Goal: Information Seeking & Learning: Learn about a topic

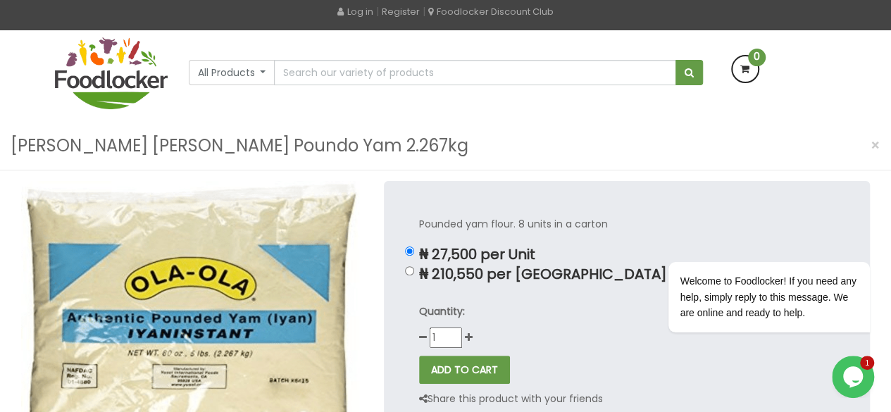
scroll to position [76, 0]
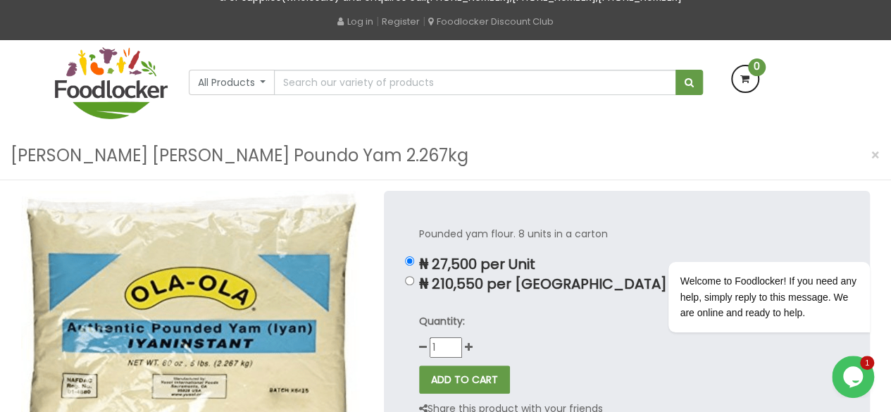
click at [229, 153] on h3 "[PERSON_NAME] [PERSON_NAME] Poundo Yam 2.267kg" at bounding box center [240, 155] width 458 height 27
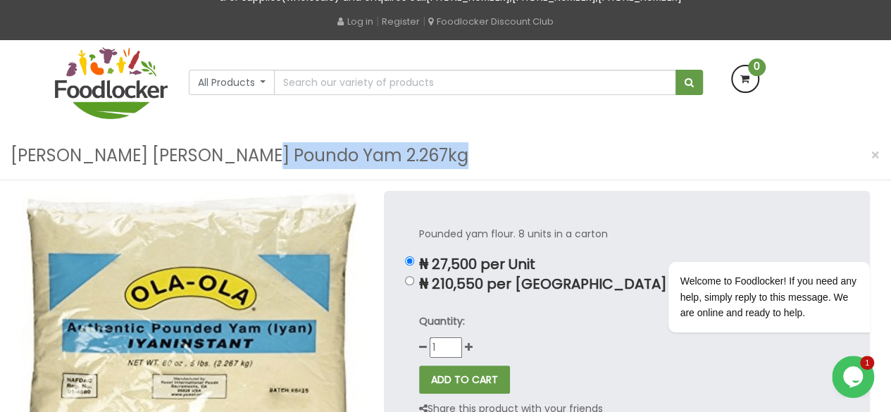
click at [229, 153] on h3 "[PERSON_NAME] [PERSON_NAME] Poundo Yam 2.267kg" at bounding box center [240, 155] width 458 height 27
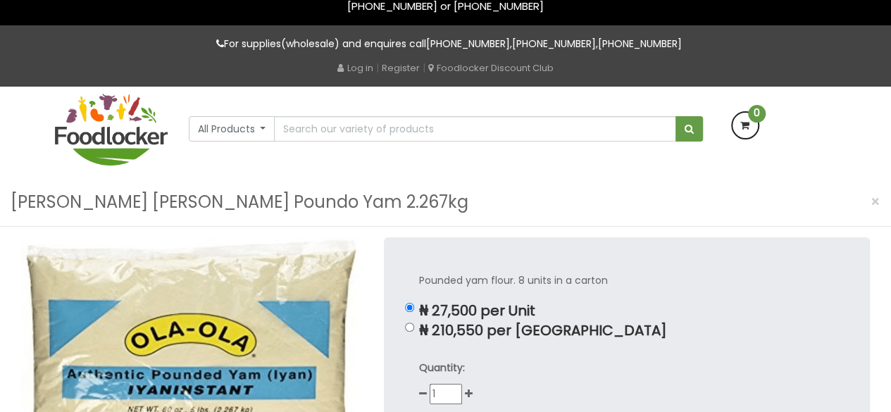
scroll to position [25, 0]
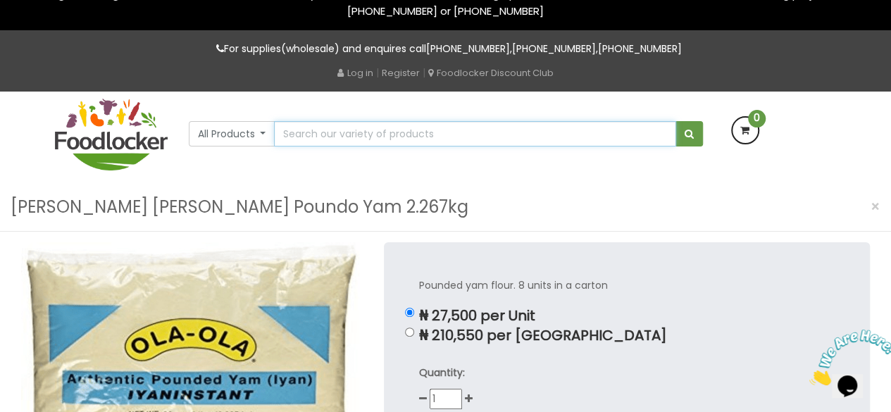
click at [299, 130] on input "text" at bounding box center [475, 133] width 402 height 25
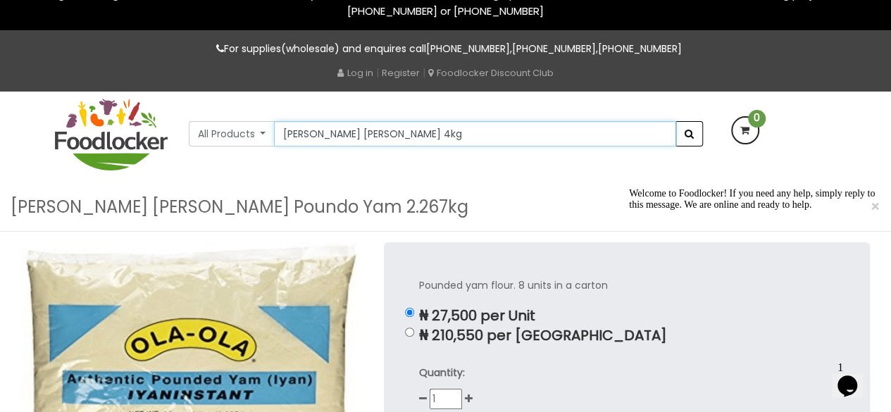
type input "ola ola 4kg"
click at [689, 132] on span "submit" at bounding box center [689, 134] width 9 height 10
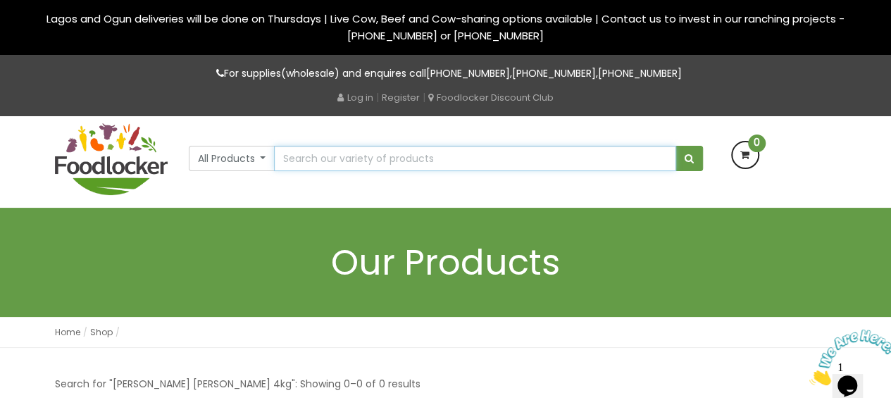
click at [312, 156] on input "text" at bounding box center [475, 158] width 402 height 25
click at [312, 156] on input "ola ola poundo" at bounding box center [475, 158] width 402 height 25
type input "ola ola poundo"
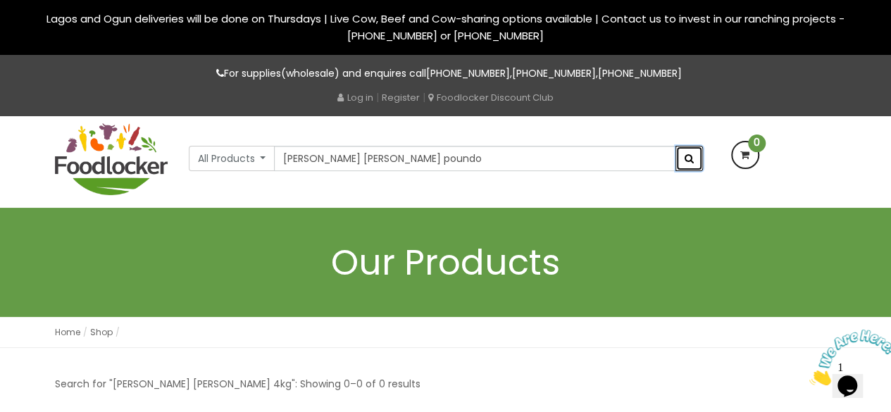
click at [691, 157] on span "submit" at bounding box center [689, 159] width 9 height 10
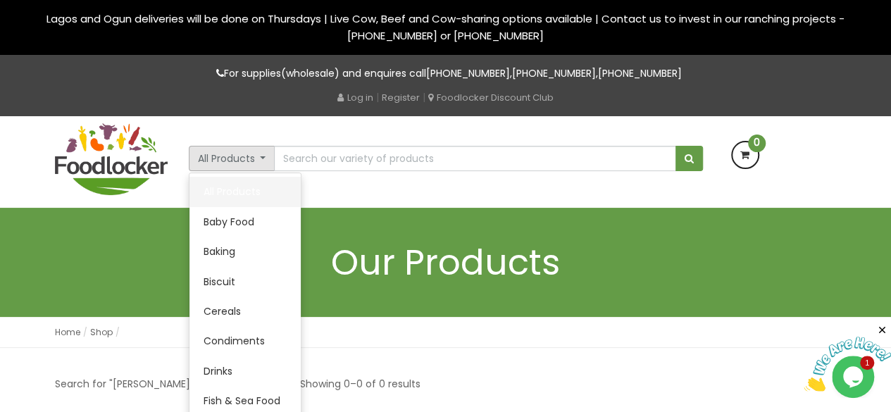
click at [247, 188] on link "All Products" at bounding box center [245, 192] width 111 height 30
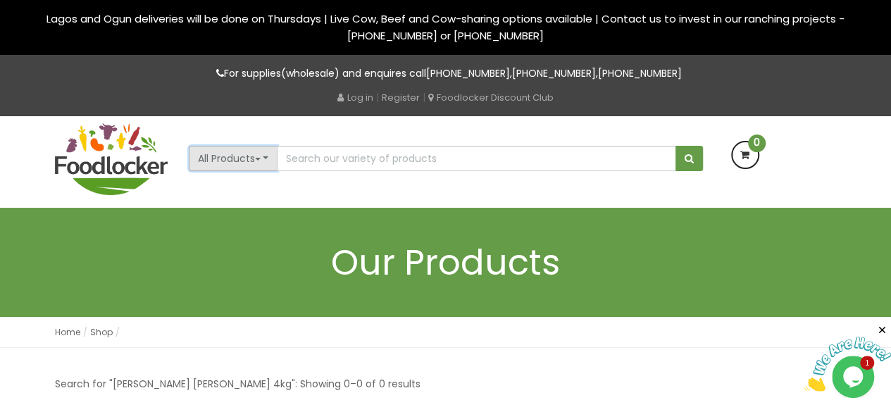
click at [259, 160] on span "button" at bounding box center [258, 159] width 6 height 3
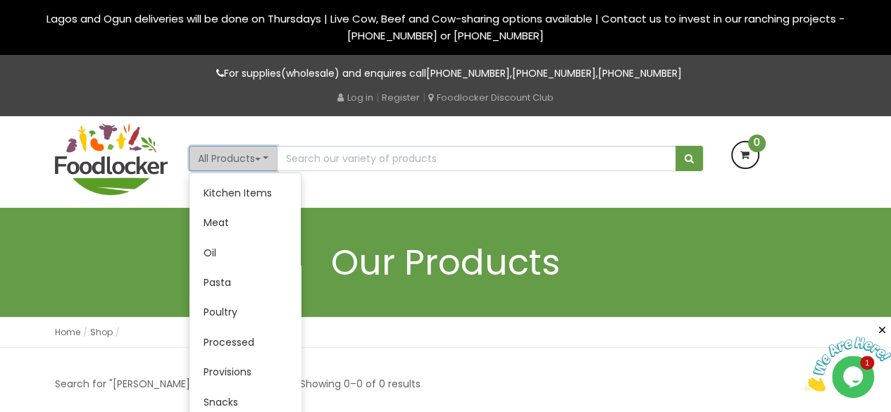
scroll to position [273, 0]
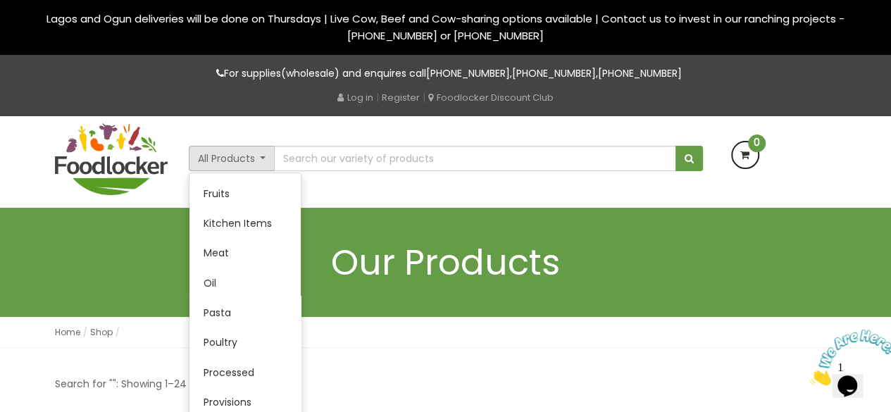
scroll to position [234, 0]
click at [273, 371] on link "Processed" at bounding box center [245, 377] width 111 height 30
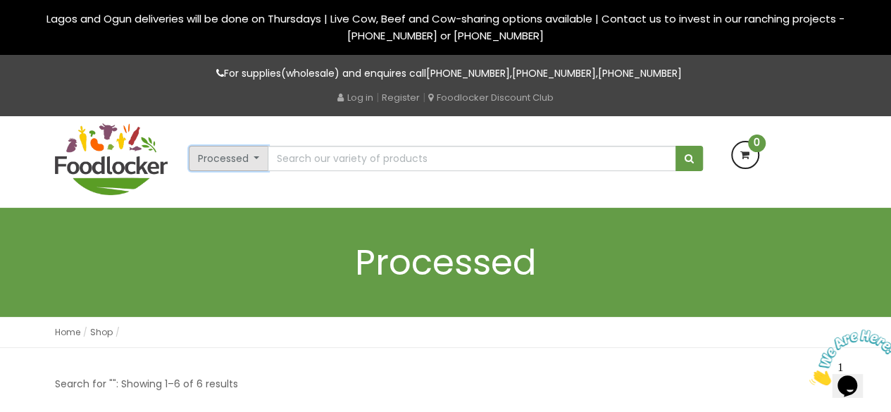
click at [257, 160] on button "Processed" at bounding box center [229, 158] width 80 height 25
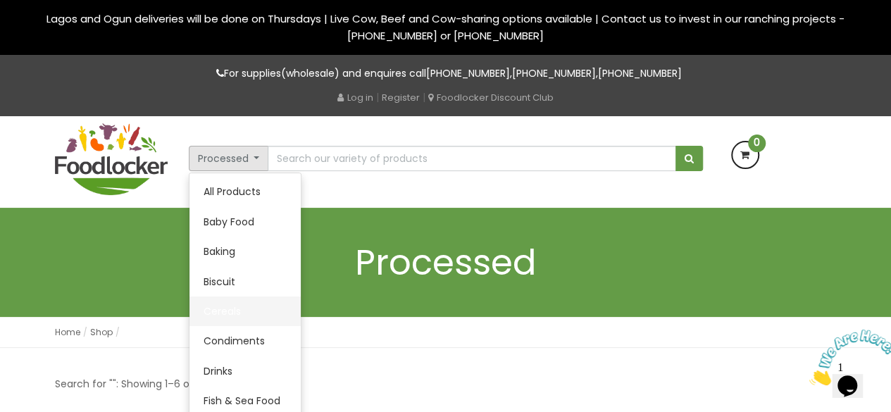
click at [248, 312] on link "Cereals" at bounding box center [245, 312] width 111 height 30
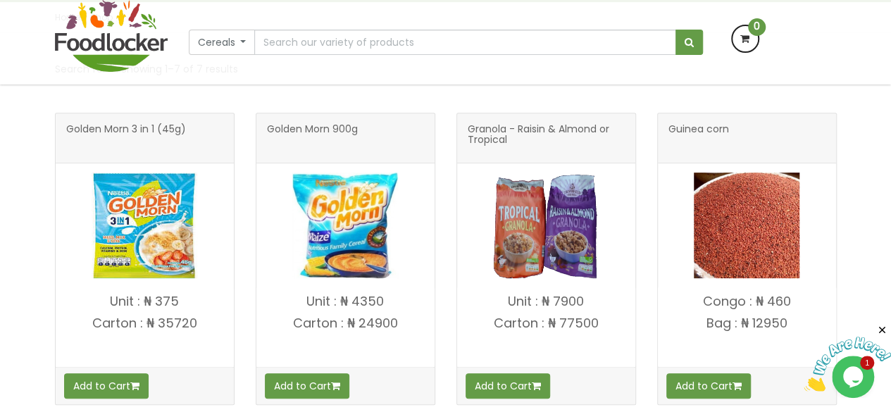
scroll to position [225, 0]
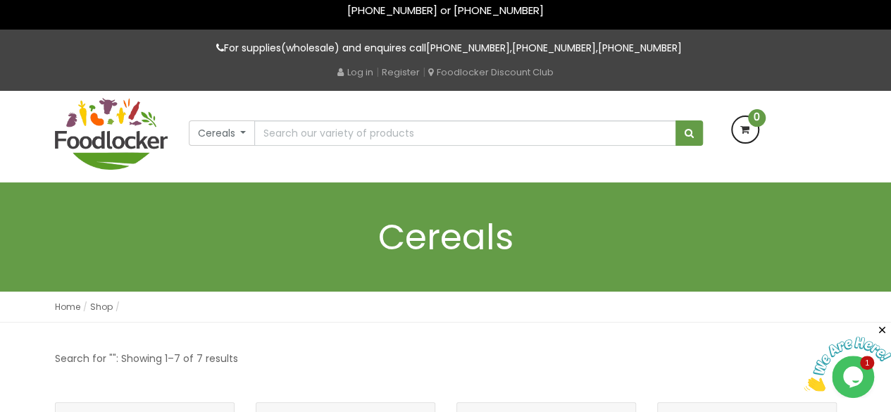
scroll to position [28, 0]
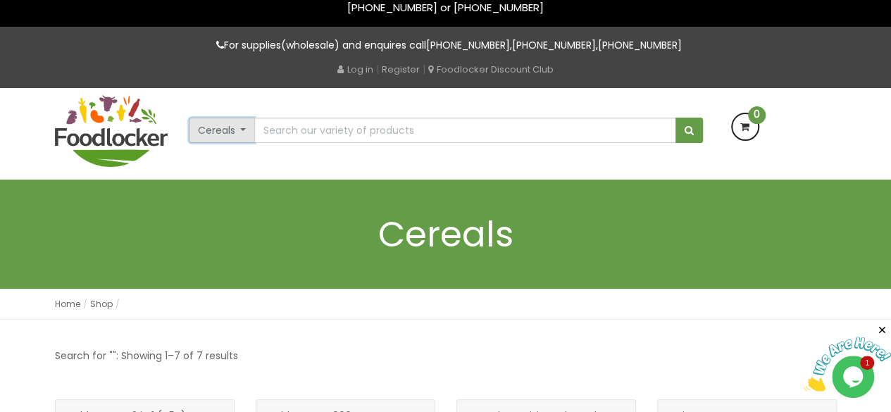
click at [245, 131] on button "Cereals" at bounding box center [222, 130] width 67 height 25
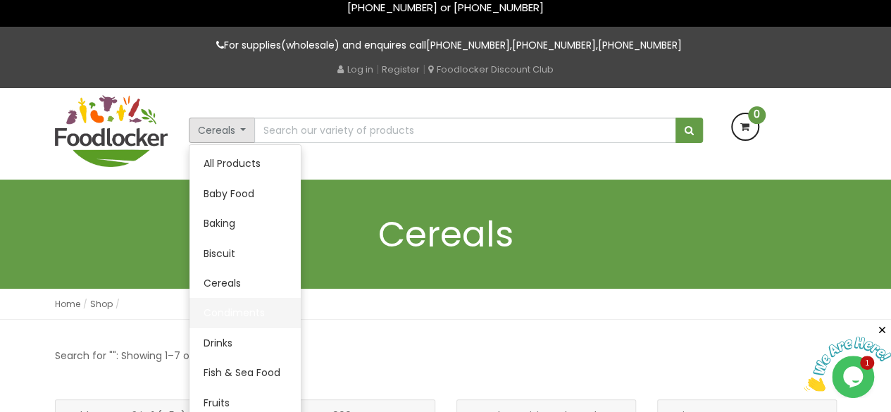
click at [260, 309] on link "Condiments" at bounding box center [245, 313] width 111 height 30
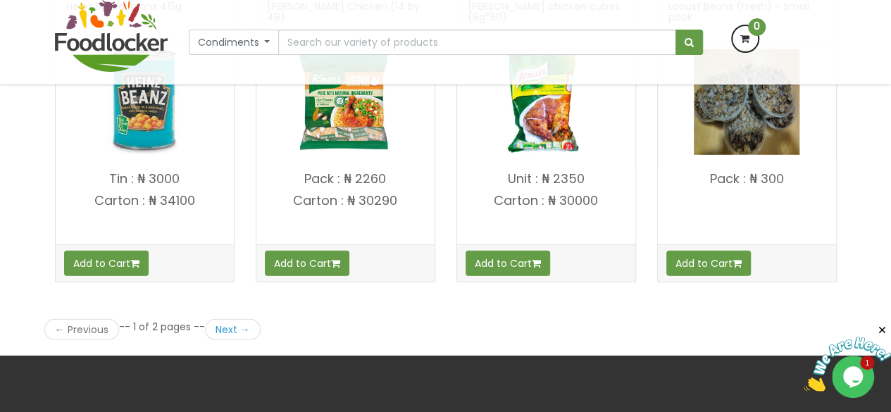
scroll to position [1983, 0]
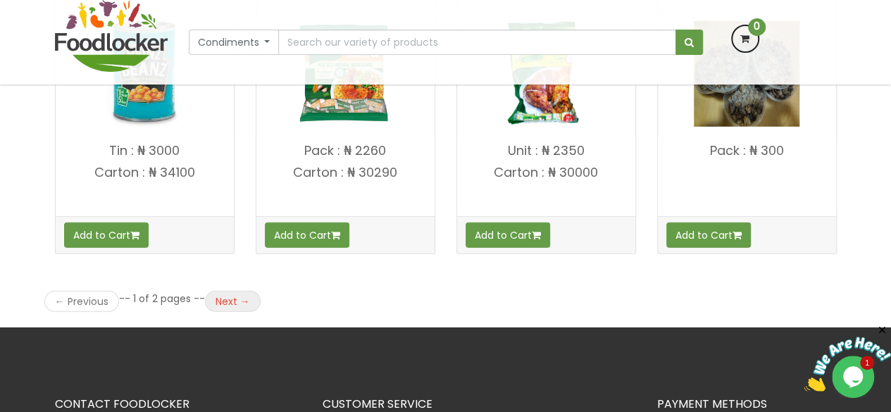
click at [244, 294] on link "Next →" at bounding box center [233, 301] width 56 height 21
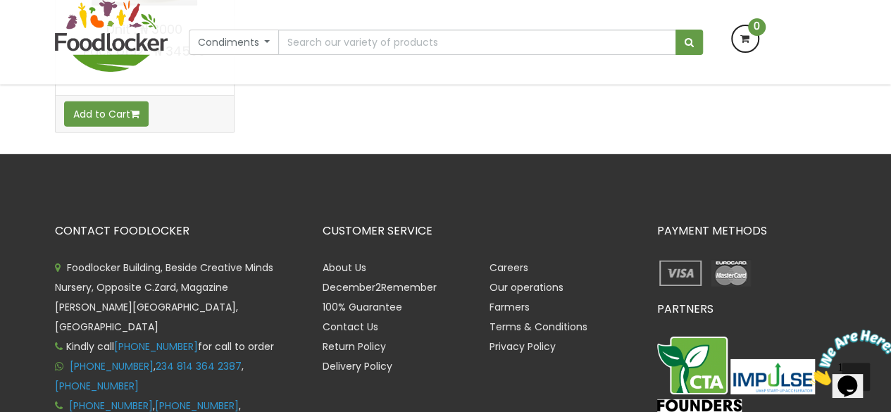
scroll to position [2161, 0]
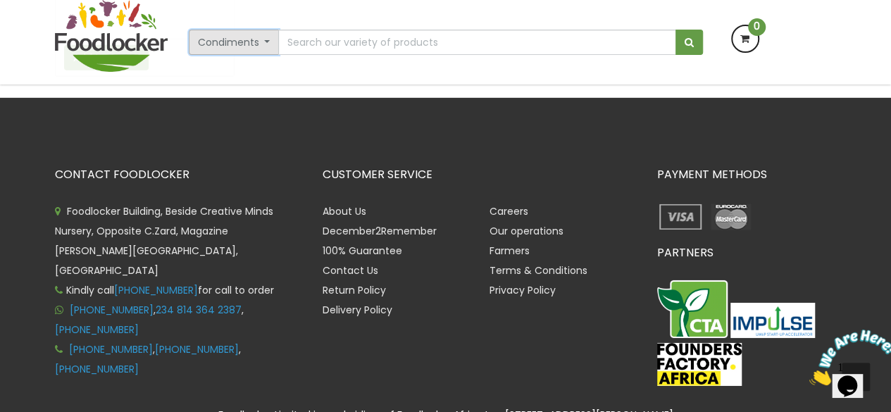
click at [264, 43] on button "Condiments" at bounding box center [234, 42] width 91 height 25
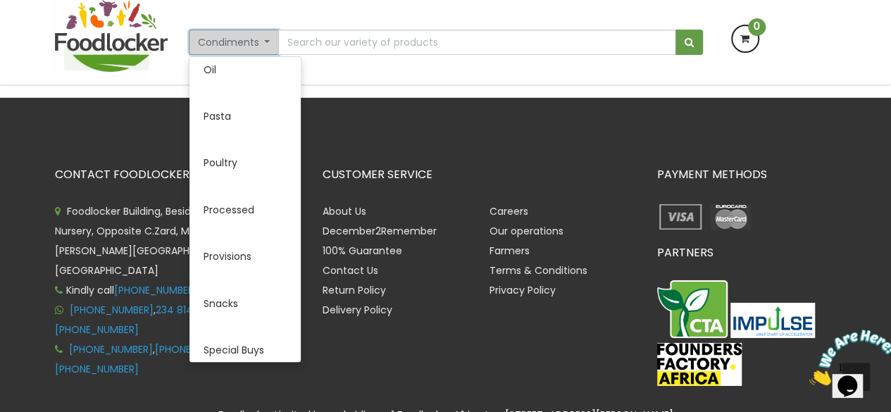
scroll to position [531, 0]
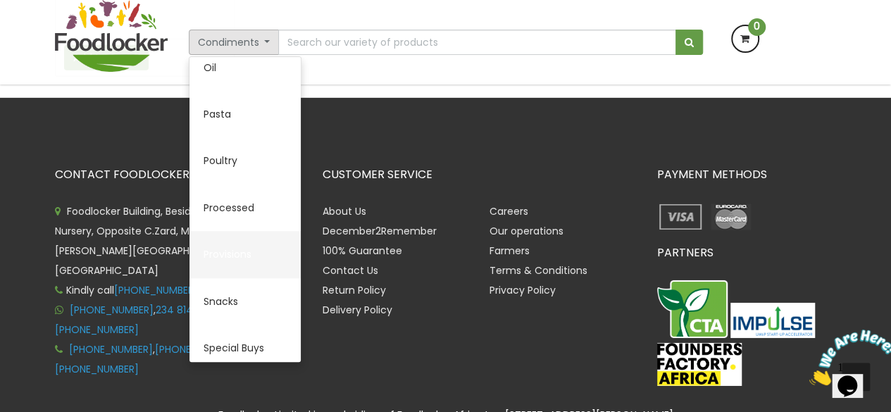
click at [255, 255] on link "Provisions" at bounding box center [245, 254] width 111 height 47
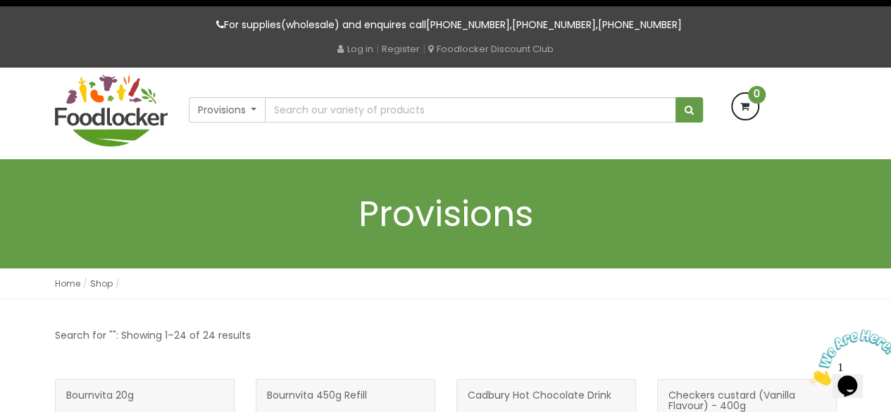
scroll to position [21, 0]
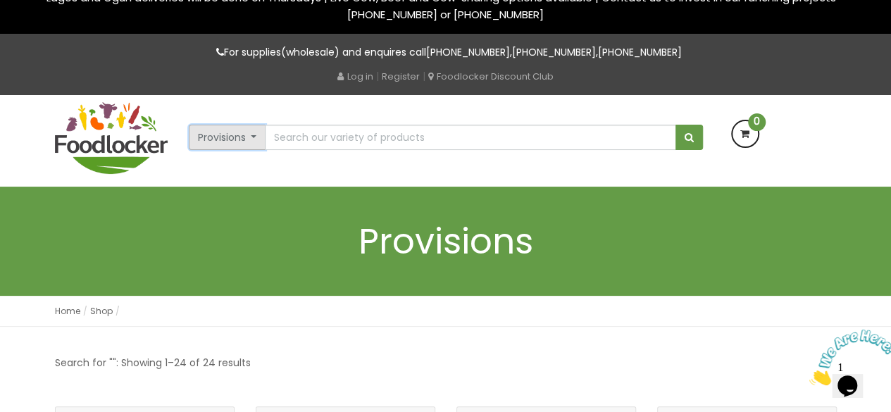
click at [256, 138] on button "Provisions" at bounding box center [228, 137] width 78 height 25
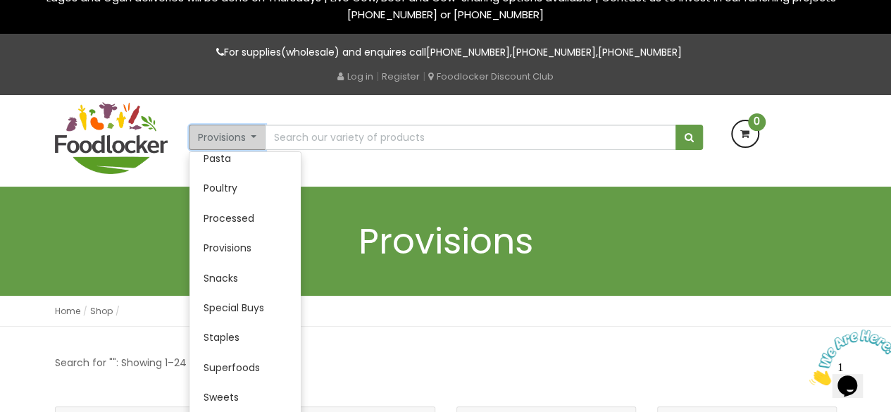
scroll to position [388, 0]
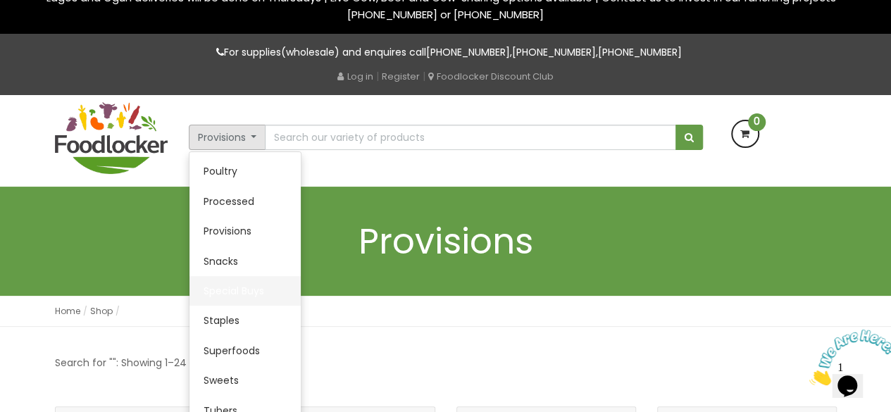
click at [257, 291] on link "Special Buys" at bounding box center [245, 291] width 111 height 30
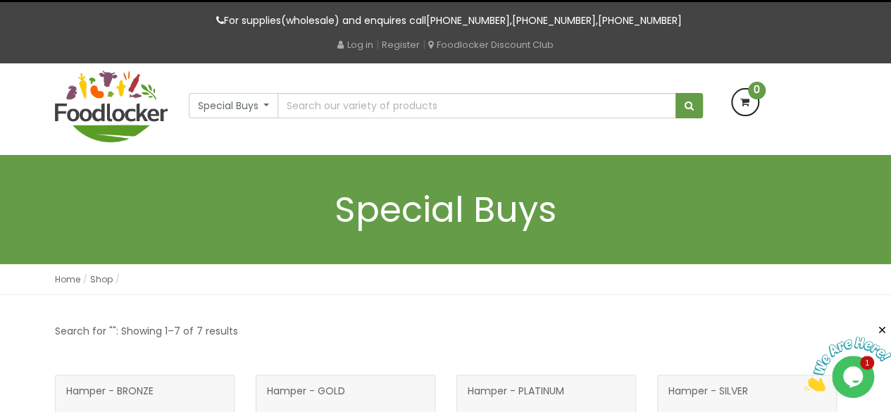
scroll to position [46, 0]
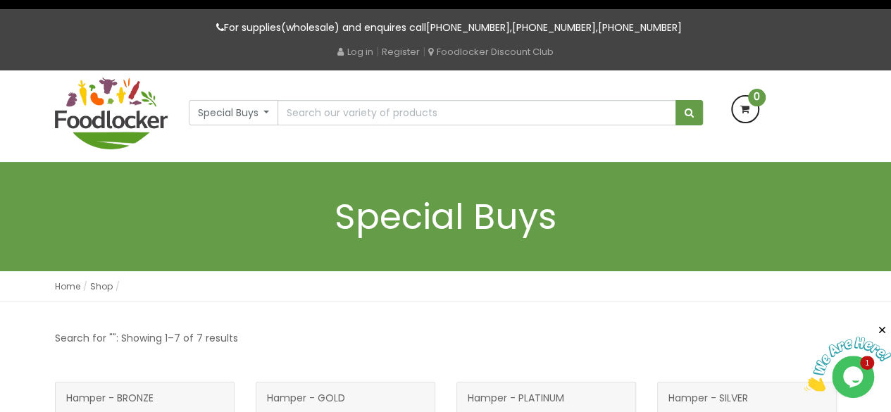
drag, startPoint x: 897, startPoint y: 182, endPoint x: 896, endPoint y: 111, distance: 70.5
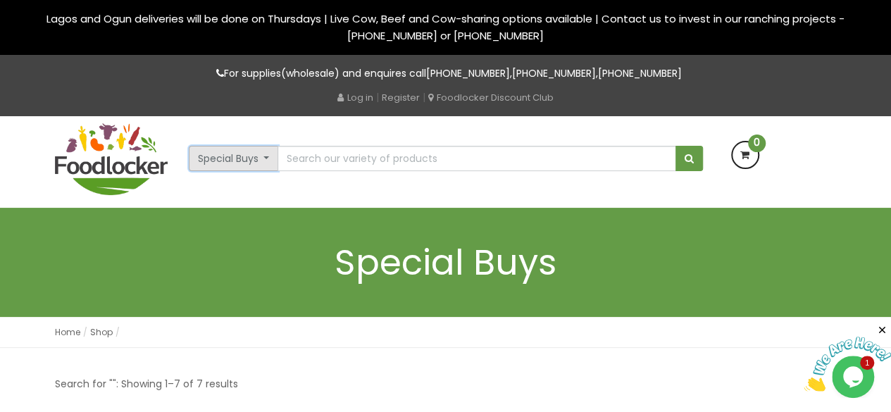
click at [269, 160] on button "Special Buys" at bounding box center [234, 158] width 90 height 25
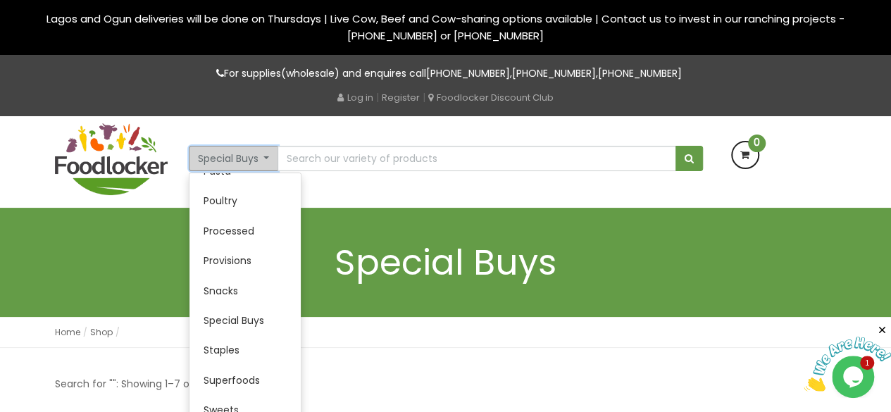
scroll to position [388, 0]
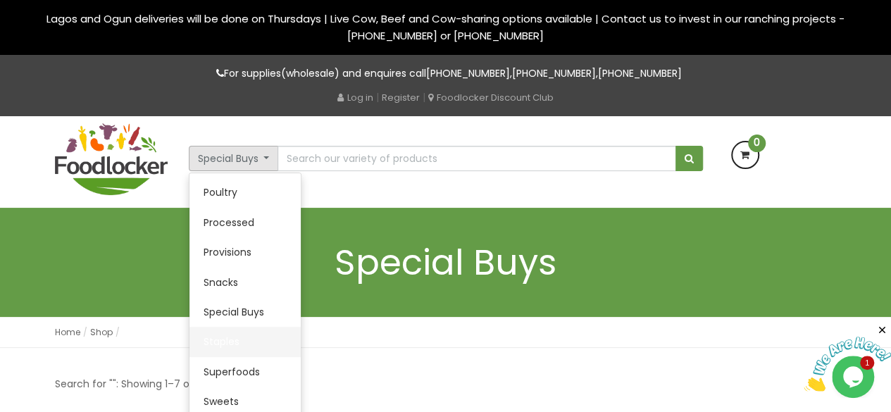
click at [247, 340] on link "Staples" at bounding box center [245, 342] width 111 height 30
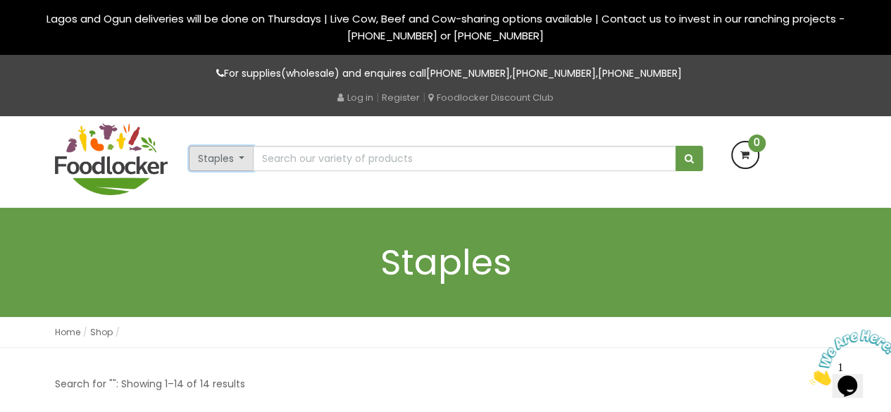
click at [242, 155] on button "Staples" at bounding box center [222, 158] width 66 height 25
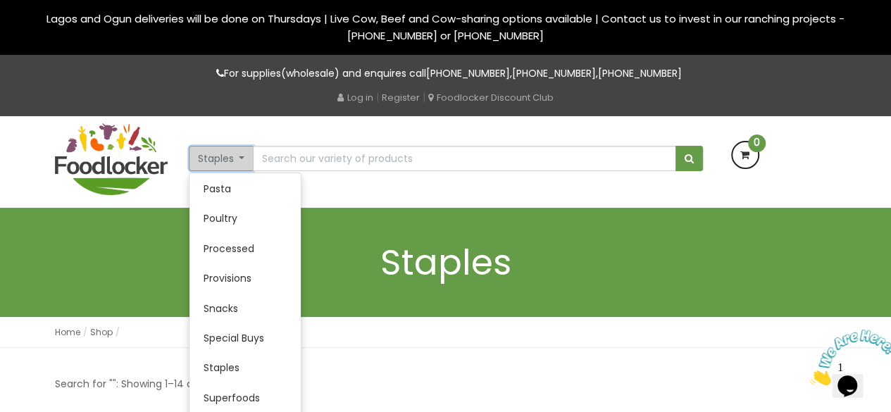
scroll to position [363, 0]
click at [239, 400] on link "Superfoods" at bounding box center [245, 397] width 111 height 30
